Goal: Task Accomplishment & Management: Use online tool/utility

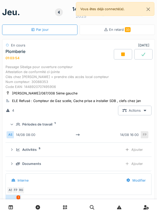
click at [105, 159] on div "Documents Ajouter" at bounding box center [78, 164] width 137 height 10
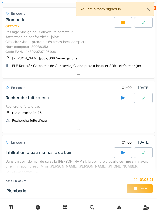
scroll to position [32, 0]
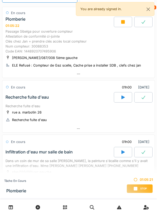
click at [131, 47] on div "Passage Sibelga pour ouverture compteur Attestation de conformité ci-jointe Clé…" at bounding box center [78, 41] width 146 height 25
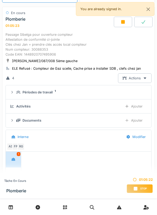
scroll to position [18, 0]
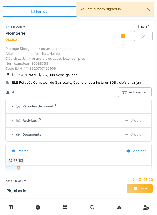
click at [100, 137] on div "Documents" at bounding box center [67, 134] width 102 height 5
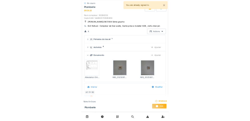
scroll to position [74, 0]
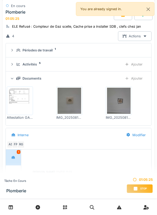
click at [26, 110] on img at bounding box center [19, 101] width 23 height 26
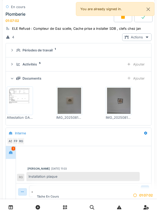
click at [156, 189] on div "Tâche en cours Plomberie 01:07:02 Stop" at bounding box center [95, 202] width 124 height 26
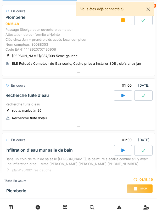
scroll to position [43, 0]
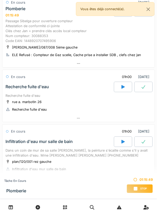
click at [95, 67] on div at bounding box center [78, 64] width 152 height 8
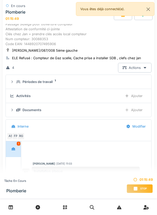
scroll to position [18, 0]
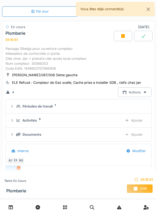
click at [63, 139] on div "Documents Ajouter" at bounding box center [78, 135] width 137 height 10
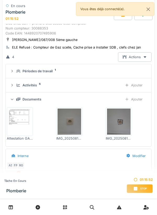
scroll to position [70, 0]
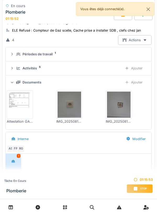
click at [25, 116] on img at bounding box center [19, 105] width 23 height 26
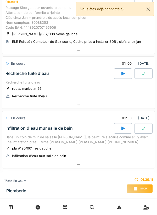
scroll to position [56, 0]
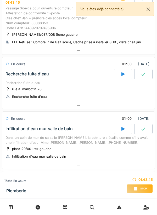
click at [142, 188] on span "Stop" at bounding box center [143, 189] width 7 height 4
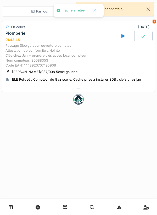
scroll to position [0, 0]
click at [86, 92] on div at bounding box center [78, 88] width 152 height 8
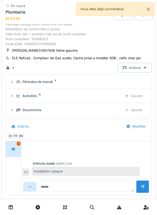
scroll to position [35, 0]
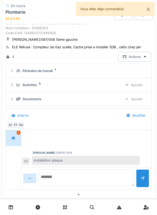
click at [96, 182] on textarea at bounding box center [85, 177] width 95 height 17
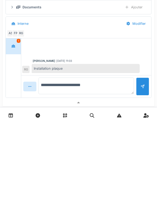
type textarea "**********"
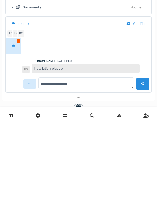
click at [141, 178] on div at bounding box center [142, 175] width 4 height 5
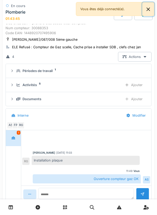
click at [147, 11] on button "Close" at bounding box center [148, 9] width 12 height 14
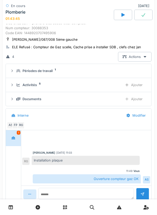
click at [143, 16] on icon at bounding box center [143, 14] width 4 height 3
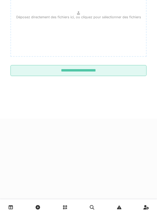
scroll to position [0, 0]
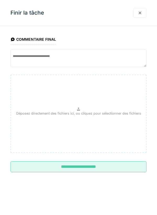
click at [100, 168] on input "**********" at bounding box center [78, 166] width 136 height 11
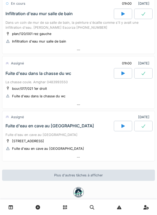
scroll to position [160, 0]
